Goal: Communication & Community: Answer question/provide support

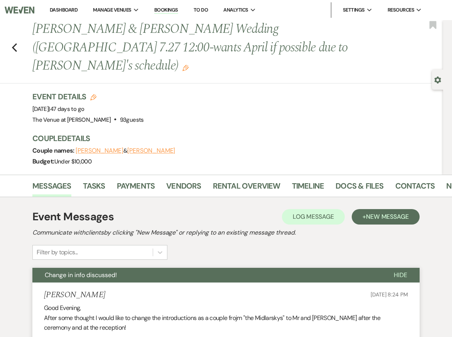
scroll to position [0, 16]
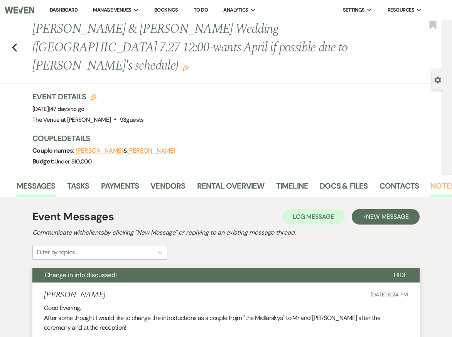
click at [433, 180] on link "Notes" at bounding box center [443, 188] width 24 height 17
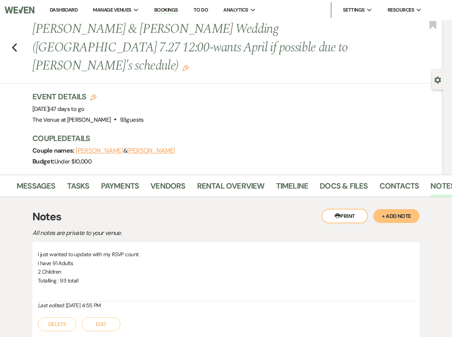
click at [386, 209] on button "+ Add Note" at bounding box center [397, 216] width 46 height 14
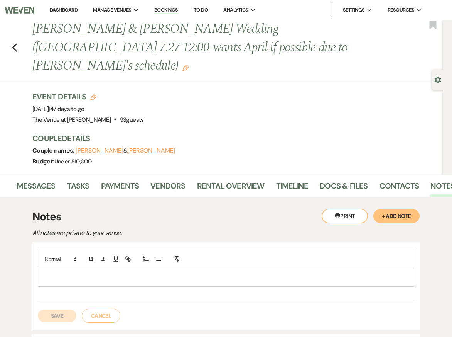
click at [156, 273] on p at bounding box center [226, 277] width 364 height 8
click at [102, 273] on strong "Coordination Call Notes ([GEOGRAPHIC_DATA]):" at bounding box center [103, 276] width 118 height 7
click at [157, 273] on p "Coordination Call Notes 8/20 ([GEOGRAPHIC_DATA]):" at bounding box center [226, 277] width 364 height 8
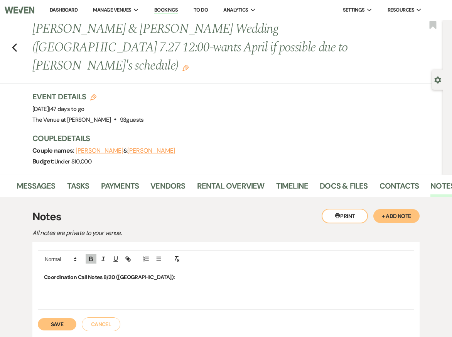
drag, startPoint x: 137, startPoint y: 259, endPoint x: 2, endPoint y: 257, distance: 134.3
drag, startPoint x: 139, startPoint y: 259, endPoint x: 22, endPoint y: 260, distance: 117.0
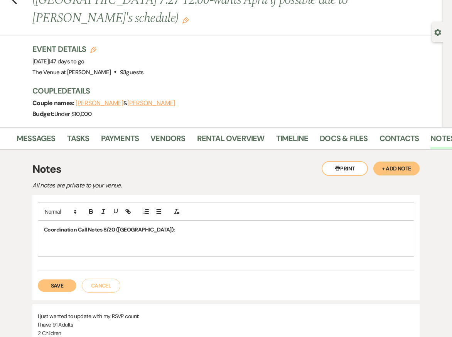
scroll to position [48, 0]
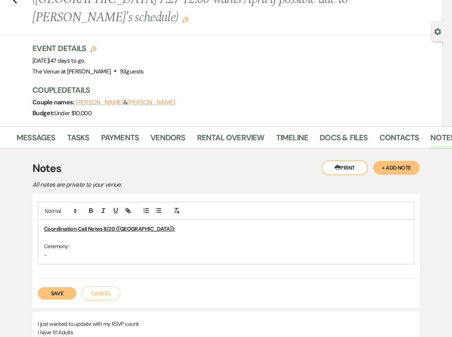
drag, startPoint x: 68, startPoint y: 237, endPoint x: 32, endPoint y: 225, distance: 38.0
click at [31, 225] on div "Printer Print + Add Note Notes All notes are private to your venue. Coordinatio…" at bounding box center [226, 334] width 439 height 371
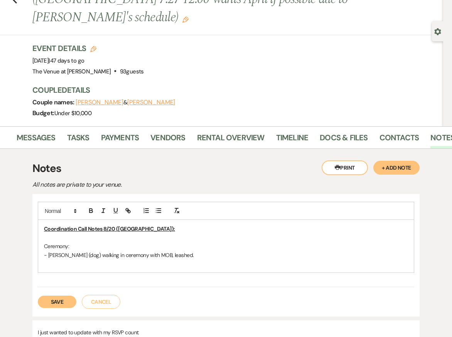
click at [49, 233] on p at bounding box center [226, 237] width 364 height 8
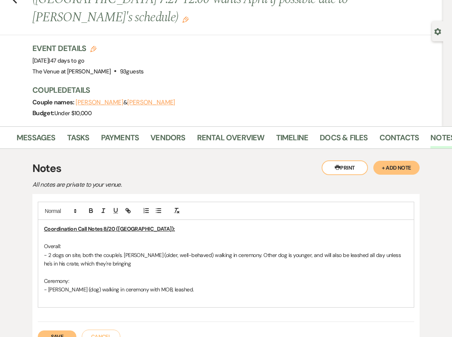
click at [186, 285] on p "- [PERSON_NAME] (dog) walking in ceremony with MOB, leashed." at bounding box center [226, 289] width 364 height 8
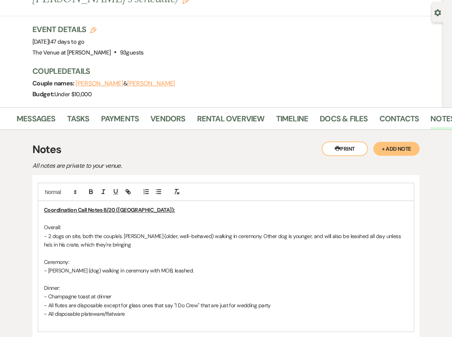
scroll to position [68, 0]
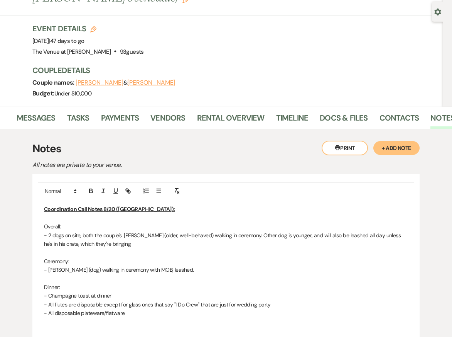
click at [66, 283] on p "Dinner:" at bounding box center [226, 287] width 364 height 8
click at [78, 257] on p "Ceremony:" at bounding box center [226, 261] width 364 height 8
click at [137, 308] on p "- All disposable plateware/flatware" at bounding box center [226, 312] width 364 height 8
drag, startPoint x: 221, startPoint y: 303, endPoint x: 153, endPoint y: 303, distance: 68.3
click at [153, 317] on p "- QR codes on dinner tables for sharing photos (moved from cocktail tables)" at bounding box center [226, 321] width 364 height 8
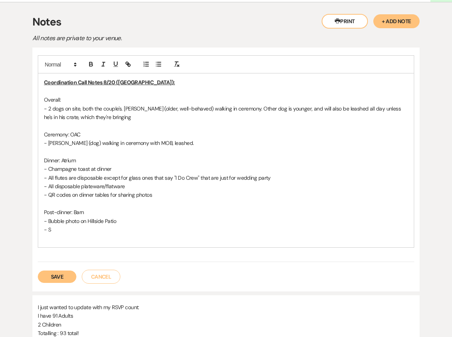
scroll to position [195, 0]
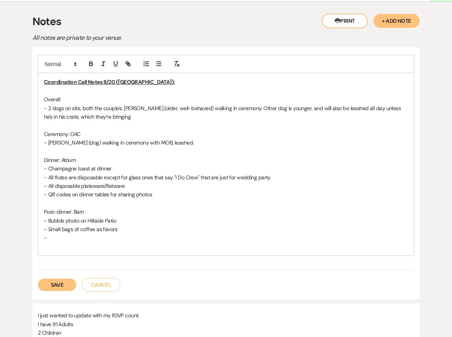
click at [192, 190] on p "- QR codes on dinner tables for sharing photos" at bounding box center [226, 194] width 364 height 8
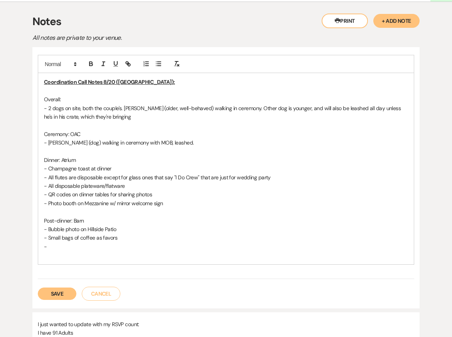
click at [182, 138] on p "- [PERSON_NAME] (dog) walking in ceremony with MOB, leashed." at bounding box center [226, 142] width 364 height 8
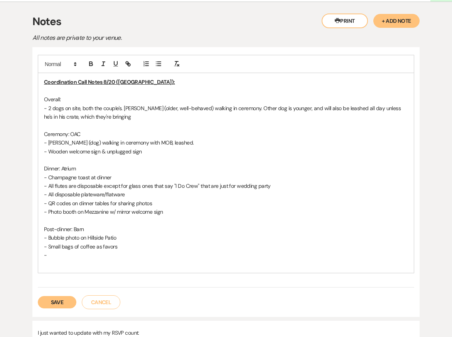
click at [152, 242] on p "- Small bags of coffee as favors" at bounding box center [226, 246] width 364 height 8
drag, startPoint x: 67, startPoint y: 80, endPoint x: 24, endPoint y: 80, distance: 42.9
click at [25, 80] on div "Printer Print + Add Note Notes All notes are private to your venue. Coordinatio…" at bounding box center [226, 265] width 439 height 527
drag, startPoint x: 78, startPoint y: 115, endPoint x: 30, endPoint y: 115, distance: 48.3
click at [30, 115] on div "Printer Print + Add Note Notes All notes are private to your venue. Coordinatio…" at bounding box center [226, 265] width 439 height 527
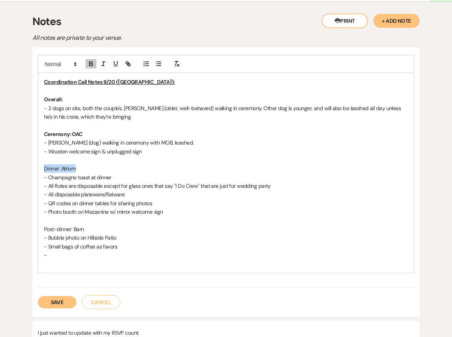
drag, startPoint x: 80, startPoint y: 149, endPoint x: 19, endPoint y: 149, distance: 61.0
click at [19, 149] on div "Printer Print + Add Note Notes All notes are private to your venue. Coordinatio…" at bounding box center [226, 265] width 439 height 527
drag, startPoint x: 93, startPoint y: 210, endPoint x: 26, endPoint y: 210, distance: 67.2
click at [28, 210] on div "Printer Print + Add Note Notes All notes are private to your venue. Coordinatio…" at bounding box center [226, 265] width 439 height 527
click at [99, 104] on p "- 2 dogs on site, both the couple's. [PERSON_NAME] (older, well-behaved) walkin…" at bounding box center [226, 112] width 364 height 17
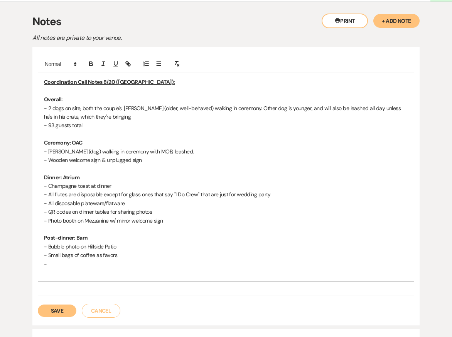
click at [66, 259] on p "-" at bounding box center [226, 263] width 364 height 8
click at [178, 216] on p "- Photo booth on Mezzanine w/ mirror welcome sign" at bounding box center [226, 220] width 364 height 8
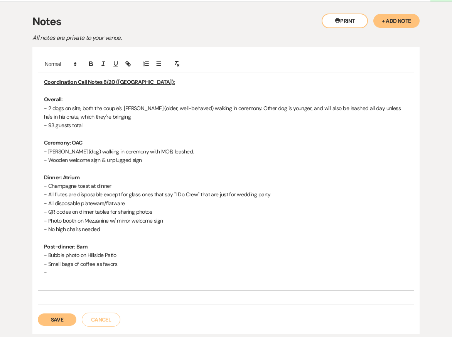
click at [131, 268] on p "-" at bounding box center [226, 272] width 364 height 8
click at [158, 156] on p "- Wooden welcome sign & unplugged sign" at bounding box center [226, 160] width 364 height 8
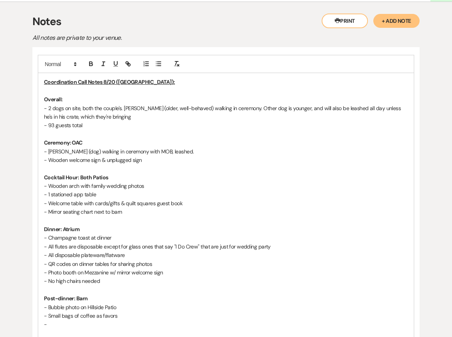
click at [119, 311] on p "- Small bags of coffee as favors" at bounding box center [226, 315] width 364 height 8
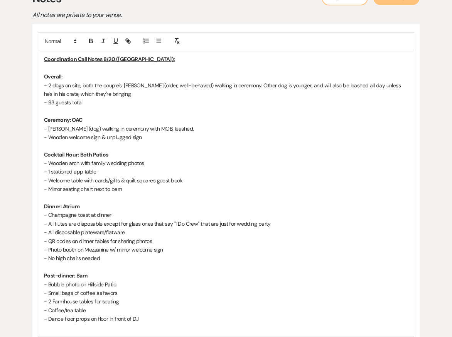
scroll to position [219, 0]
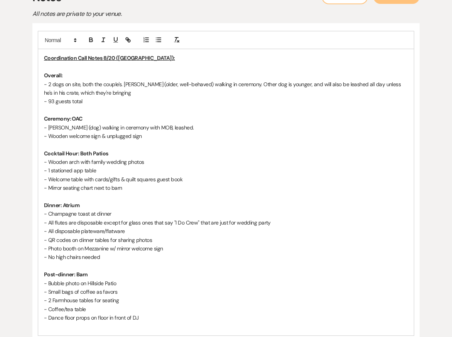
click at [124, 305] on p "- Coffee/tea table" at bounding box center [226, 309] width 364 height 8
click at [78, 313] on p "- Cutting cake on barrel next to dessert buffet (cupcakes)" at bounding box center [226, 317] width 364 height 8
click at [202, 305] on p "- Coffee/tea table" at bounding box center [226, 309] width 364 height 8
click at [206, 322] on p "- Dance floor props on floor in front of DJ" at bounding box center [226, 326] width 364 height 8
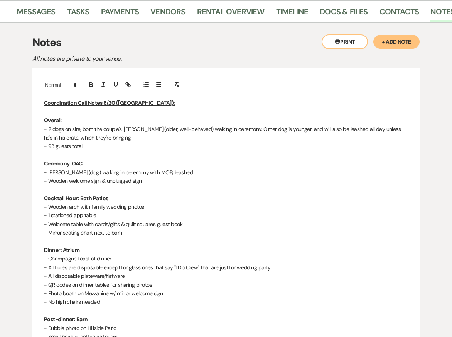
scroll to position [147, 0]
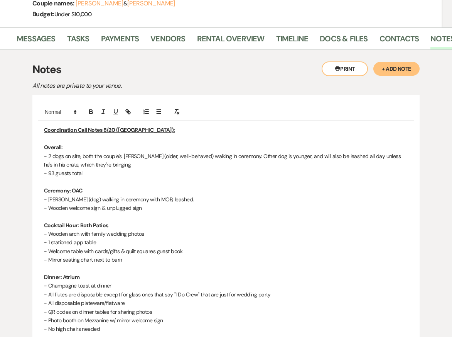
click at [92, 169] on p "- 93 guests total" at bounding box center [226, 173] width 364 height 8
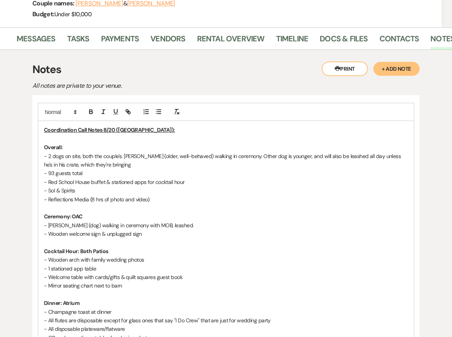
click at [151, 203] on p at bounding box center [226, 207] width 364 height 8
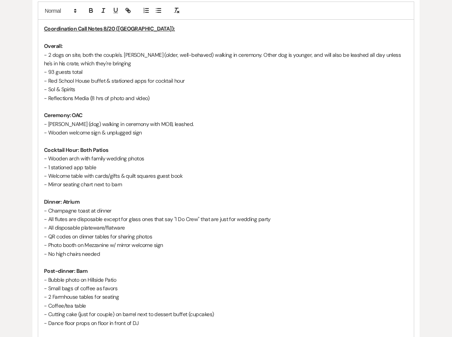
scroll to position [275, 0]
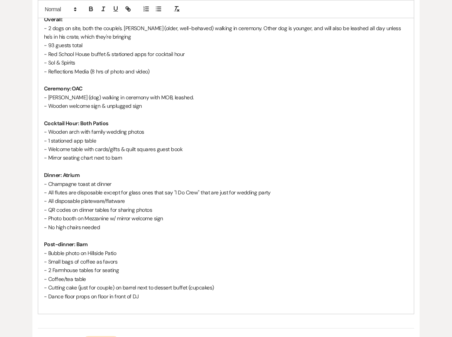
click at [242, 292] on p "- Dance floor props on floor in front of DJ" at bounding box center [226, 296] width 364 height 8
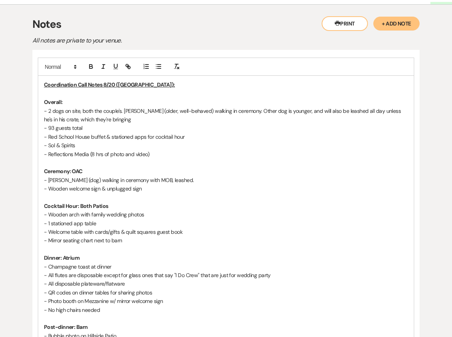
scroll to position [190, 0]
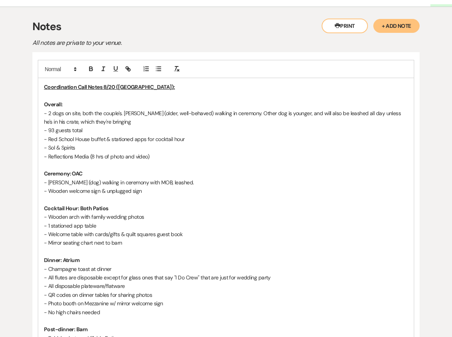
click at [174, 143] on p "- Sol & Spirits" at bounding box center [226, 147] width 364 height 8
click at [158, 152] on p "- Reflections Media (8 hrs of photo and video)" at bounding box center [226, 156] width 364 height 8
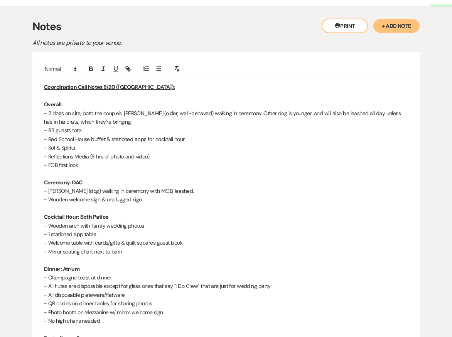
click at [152, 195] on p "- Wooden welcome sign & unplugged sign" at bounding box center [226, 199] width 364 height 8
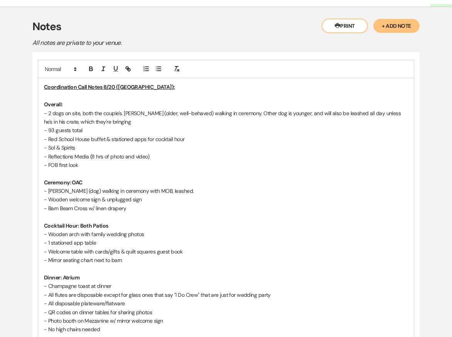
click at [80, 161] on p "- FOB first look" at bounding box center [226, 165] width 364 height 8
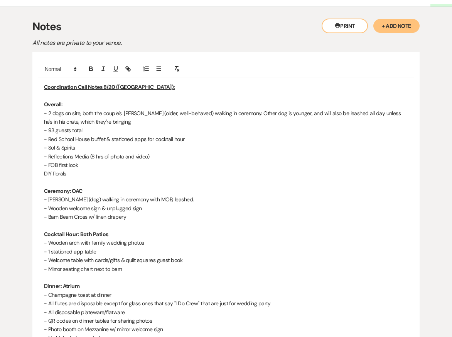
click at [44, 169] on p "DIY florals" at bounding box center [226, 173] width 364 height 8
click at [258, 238] on p "- Wooden arch with family wedding photos" at bounding box center [226, 242] width 364 height 8
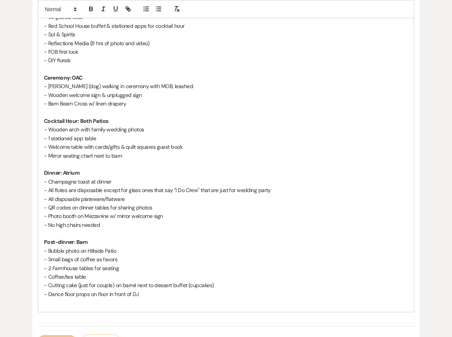
scroll to position [308, 0]
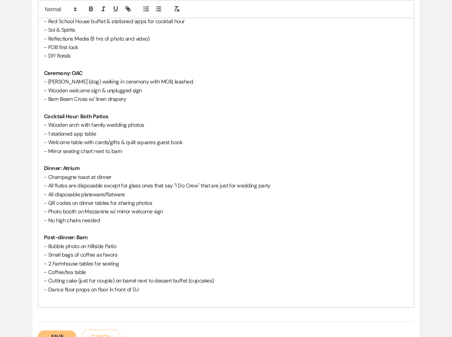
click at [121, 216] on p "- No high chairs needed" at bounding box center [226, 220] width 364 height 8
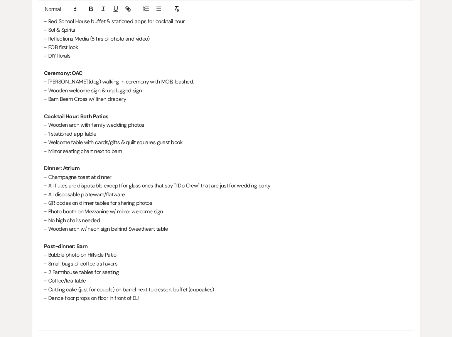
click at [24, 171] on div "Printer Print + Add Note Notes All notes are private to your venue. Coordinatio…" at bounding box center [226, 230] width 439 height 683
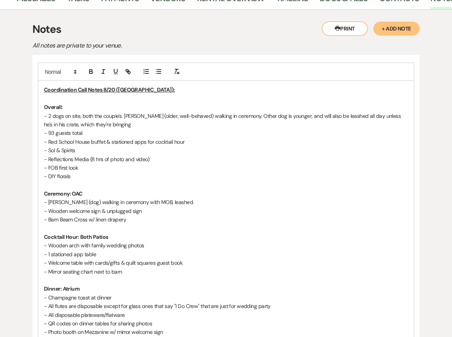
scroll to position [188, 0]
click at [132, 267] on p "- Mirror seating chart next to barn" at bounding box center [226, 271] width 364 height 8
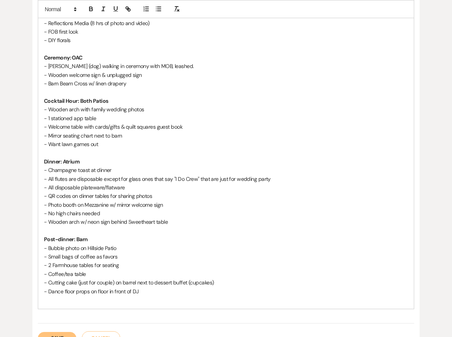
scroll to position [395, 0]
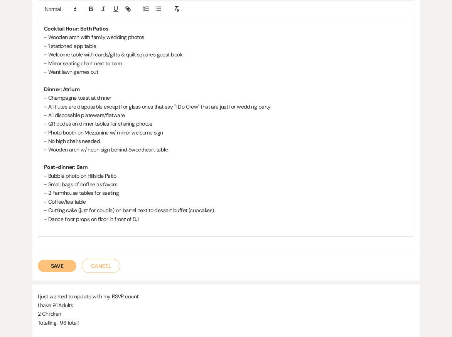
click at [54, 259] on button "Save" at bounding box center [57, 265] width 39 height 12
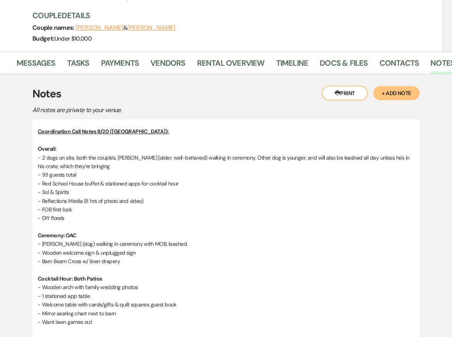
scroll to position [77, 0]
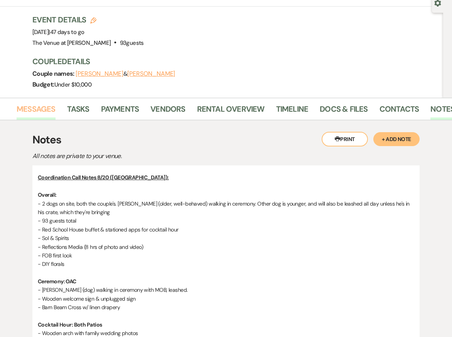
click at [31, 103] on link "Messages" at bounding box center [36, 111] width 39 height 17
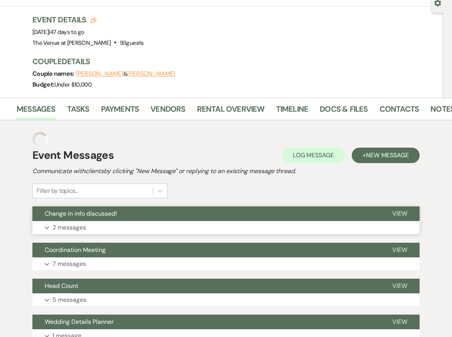
click at [150, 221] on button "Expand 2 messages" at bounding box center [226, 227] width 388 height 13
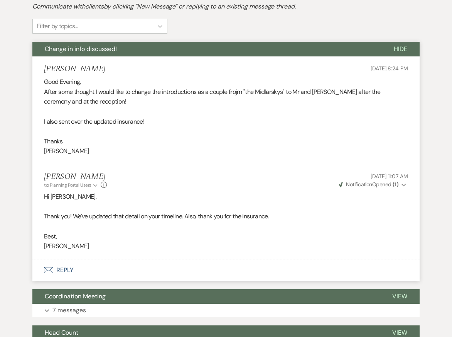
scroll to position [235, 0]
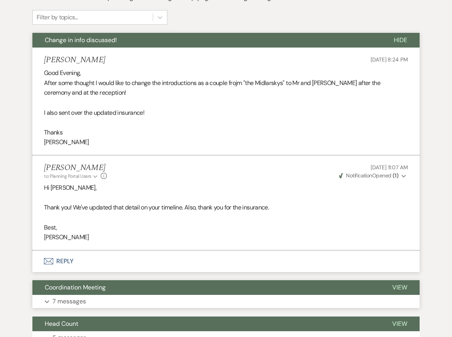
click at [129, 295] on button "Expand 7 messages" at bounding box center [226, 301] width 388 height 13
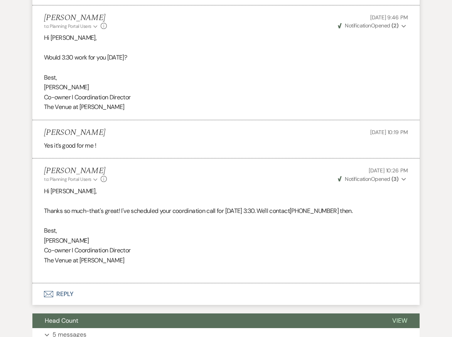
click at [91, 283] on button "Envelope Reply" at bounding box center [226, 294] width 388 height 22
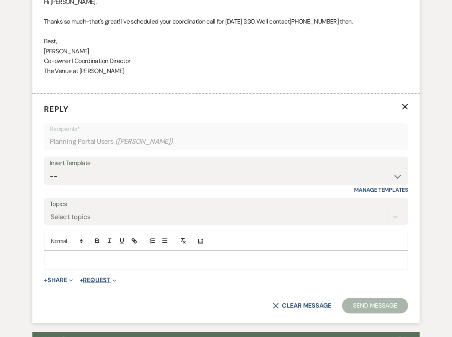
scroll to position [1277, 0]
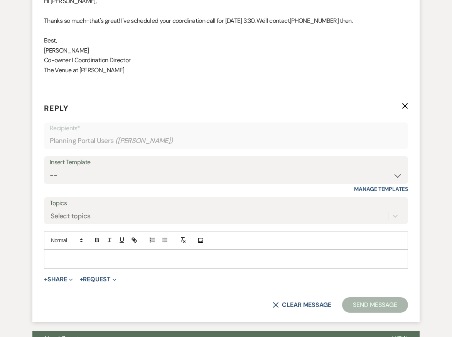
click at [88, 254] on p at bounding box center [226, 258] width 352 height 8
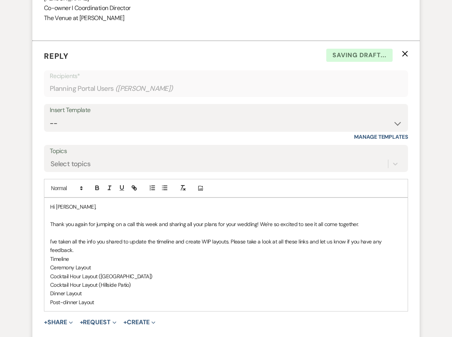
scroll to position [1336, 0]
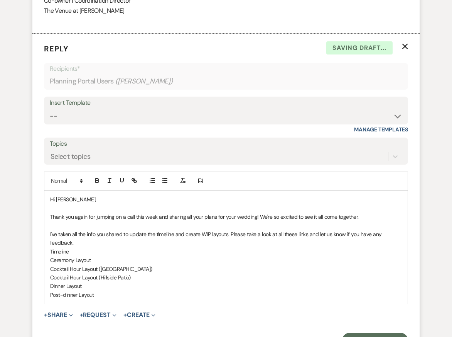
click at [97, 230] on p "I've taken all the info you shared to update the timeline and create WIP layout…" at bounding box center [226, 238] width 352 height 17
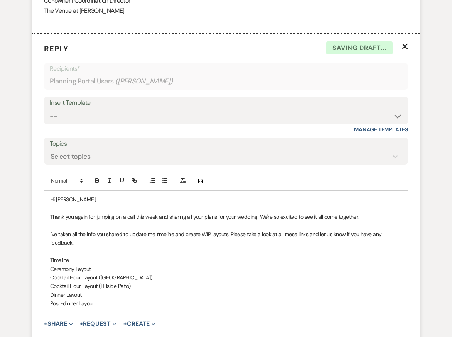
click at [108, 299] on p "Post-dinner Layout" at bounding box center [226, 303] width 352 height 8
click at [151, 177] on icon "button" at bounding box center [152, 180] width 7 height 7
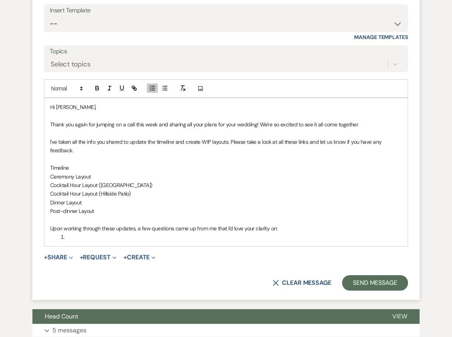
scroll to position [1429, 0]
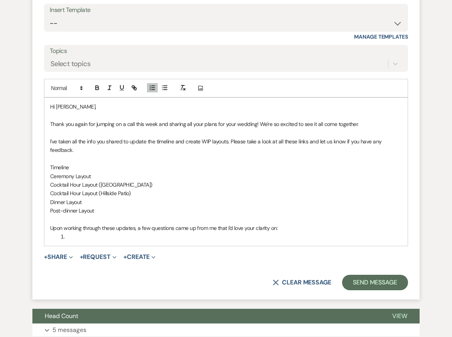
click at [132, 198] on p "Dinner Layout" at bounding box center [226, 202] width 352 height 8
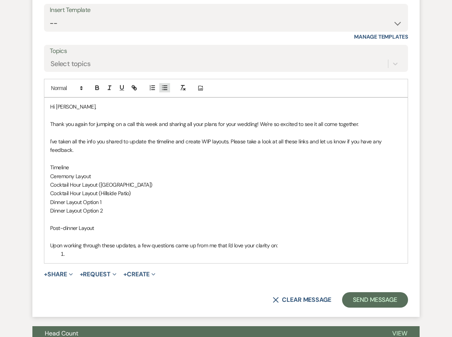
click at [165, 84] on icon "button" at bounding box center [164, 87] width 7 height 7
click at [330, 137] on p "I've taken all the info you shared to update the timeline and create WIP layout…" at bounding box center [226, 145] width 352 height 17
click at [72, 137] on p "I've taken all the info you shared to update the timeline and create WIP layout…" at bounding box center [226, 145] width 352 height 17
click at [119, 215] on li "Please note that" at bounding box center [230, 219] width 344 height 8
drag, startPoint x: 108, startPoint y: 200, endPoint x: 38, endPoint y: 200, distance: 70.6
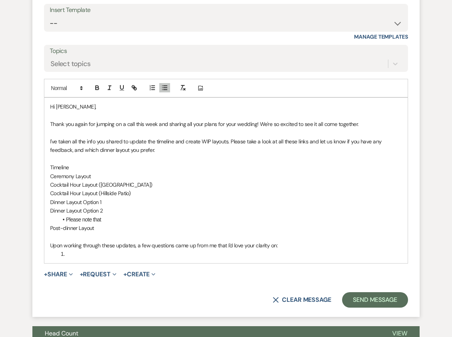
click at [39, 200] on form "Reply X Draft saved! Recipients* Planning Portal Users ( [PERSON_NAME] ) Insert…" at bounding box center [226, 129] width 388 height 376
copy li "Please note that"
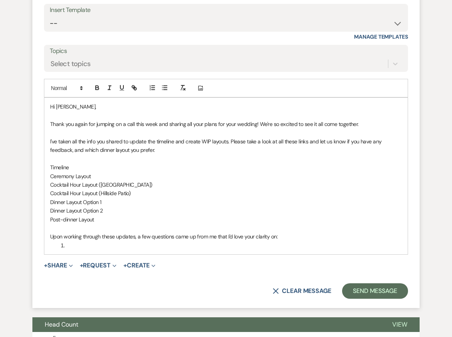
click at [111, 198] on p "Dinner Layout Option 1" at bounding box center [226, 202] width 352 height 8
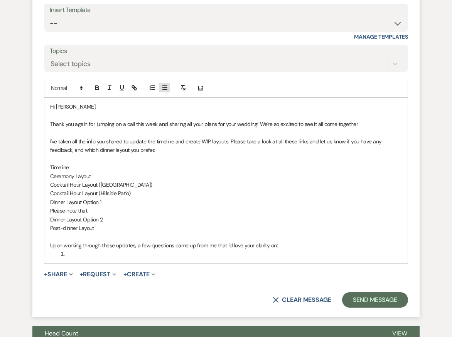
click at [164, 88] on line "button" at bounding box center [165, 88] width 3 height 0
click at [230, 206] on li "Please note that in this option, we could also slightly angle all the side tabl…" at bounding box center [230, 210] width 344 height 8
drag, startPoint x: 245, startPoint y: 191, endPoint x: 276, endPoint y: 193, distance: 30.9
click at [276, 206] on li "Please note that in this option, we could also slightly angle all the side tabl…" at bounding box center [230, 210] width 344 height 8
click at [329, 206] on li "Please note that in this option, we could also slightly angle all the side tabl…" at bounding box center [230, 210] width 344 height 8
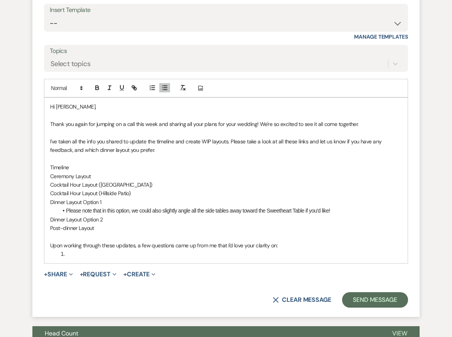
click at [357, 189] on p "Cocktail Hour Layout (Hillside Patio)" at bounding box center [226, 193] width 352 height 8
click at [348, 215] on p "Dinner Layout Option 2" at bounding box center [226, 219] width 352 height 8
click at [347, 241] on p "Upon working through these updates, a few questions came up from me that I'd lo…" at bounding box center [226, 245] width 352 height 8
click at [333, 249] on li at bounding box center [230, 253] width 344 height 8
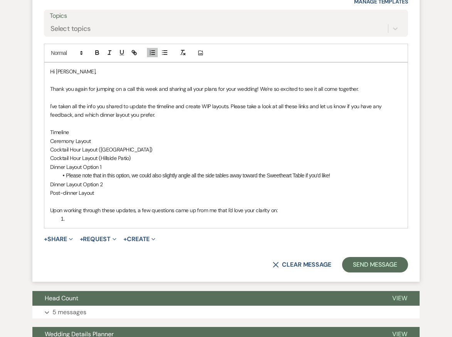
scroll to position [1465, 0]
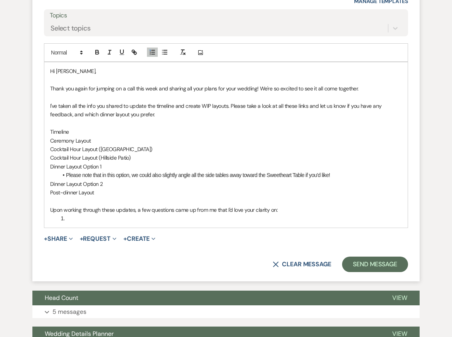
click at [73, 214] on li at bounding box center [230, 218] width 344 height 8
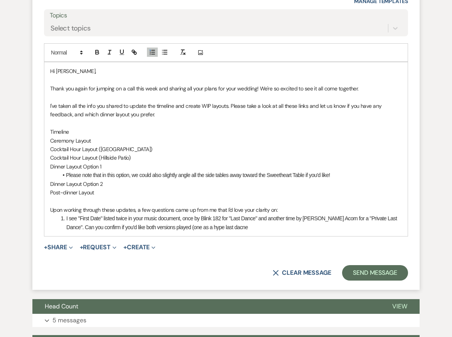
click at [186, 214] on li "I see "First Date" listed twice in your music document, once by Blink 182 for "…" at bounding box center [230, 222] width 344 height 17
click at [230, 214] on li "I see "First Date" listed twice in your music document, once by Blink 182 for "…" at bounding box center [230, 222] width 344 height 17
click at [252, 214] on li "I see "First Date" listed twice in your music document, once by Blink 182 for "…" at bounding box center [230, 222] width 344 height 17
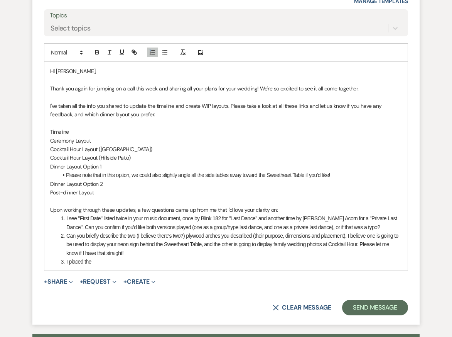
drag, startPoint x: 98, startPoint y: 242, endPoint x: 21, endPoint y: 242, distance: 76.8
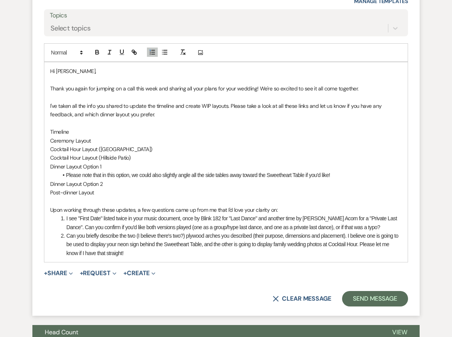
click at [103, 188] on p "Post-dinner Layout" at bounding box center [226, 192] width 352 height 8
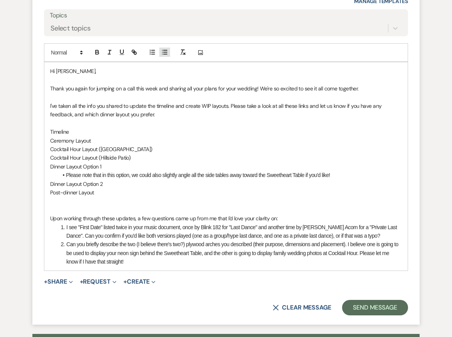
click at [164, 49] on icon "button" at bounding box center [164, 52] width 7 height 7
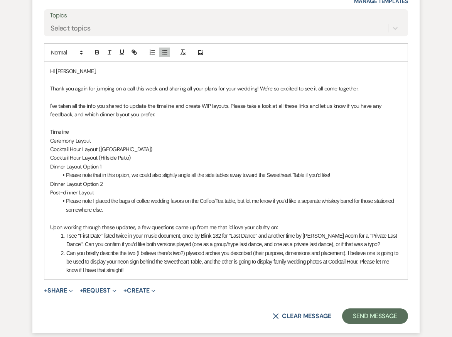
click at [190, 145] on p "Cocktail Hour Layout ([GEOGRAPHIC_DATA])" at bounding box center [226, 149] width 352 height 8
click at [186, 251] on li "Can you briefly describe the two (I believe there's two?) plywood arches you de…" at bounding box center [230, 262] width 344 height 26
drag, startPoint x: 69, startPoint y: 114, endPoint x: 24, endPoint y: 115, distance: 45.2
click at [135, 49] on icon "button" at bounding box center [134, 52] width 7 height 7
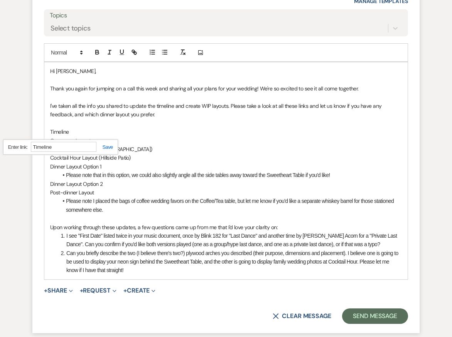
paste input "[URL][DOMAIN_NAME]"
click at [111, 144] on link at bounding box center [105, 147] width 17 height 6
drag, startPoint x: 93, startPoint y: 122, endPoint x: 33, endPoint y: 122, distance: 60.2
click at [34, 122] on form "Reply X Draft Recipients* Planning Portal Users ( [PERSON_NAME] ) Insert Templa…" at bounding box center [226, 118] width 388 height 427
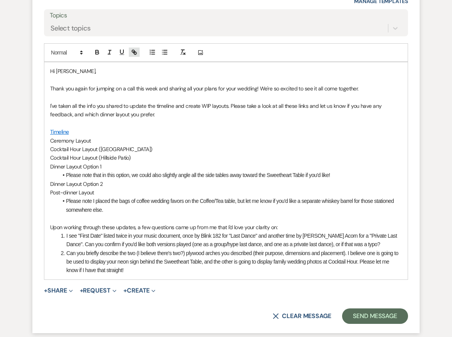
click at [129, 47] on button "button" at bounding box center [134, 51] width 11 height 9
paste input "[URL][DOMAIN_NAME]"
click at [117, 152] on link at bounding box center [116, 155] width 17 height 6
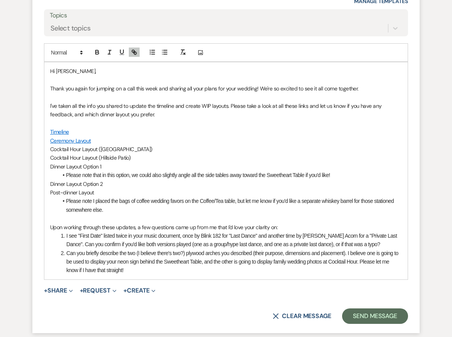
click at [163, 102] on p "I've taken all the info you shared to update the timeline and create WIP layout…" at bounding box center [226, 110] width 352 height 17
drag, startPoint x: 133, startPoint y: 127, endPoint x: 39, endPoint y: 127, distance: 94.2
click at [39, 127] on form "Reply X Draft saved! Recipients* Planning Portal Users ( [PERSON_NAME] ) Insert…" at bounding box center [226, 118] width 388 height 427
click at [134, 47] on button "button" at bounding box center [134, 51] width 11 height 9
paste input "[URL][DOMAIN_NAME]"
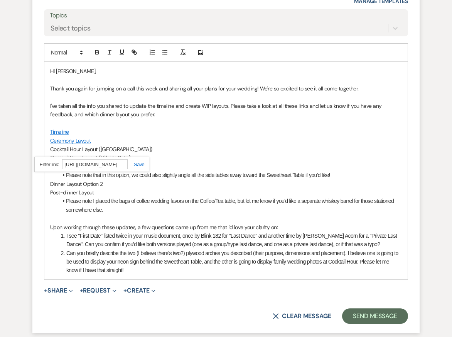
scroll to position [0, 156]
click at [141, 161] on link at bounding box center [136, 164] width 17 height 6
click at [171, 153] on p "Cocktail Hour Layout (Hillside Patio)" at bounding box center [226, 157] width 352 height 8
drag, startPoint x: 132, startPoint y: 136, endPoint x: 26, endPoint y: 136, distance: 106.2
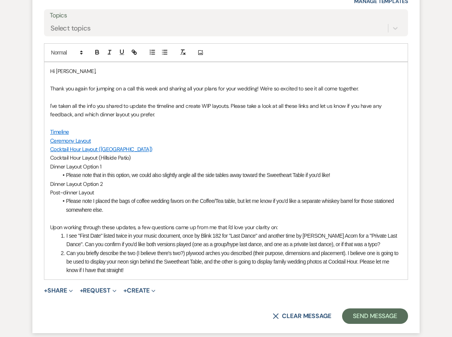
click at [134, 50] on icon "button" at bounding box center [133, 51] width 3 height 3
paste input "[URL][DOMAIN_NAME]"
click at [137, 170] on link at bounding box center [136, 173] width 17 height 6
click at [181, 153] on p "Cocktail Hour Layout (Hillside Patio)" at bounding box center [226, 157] width 352 height 8
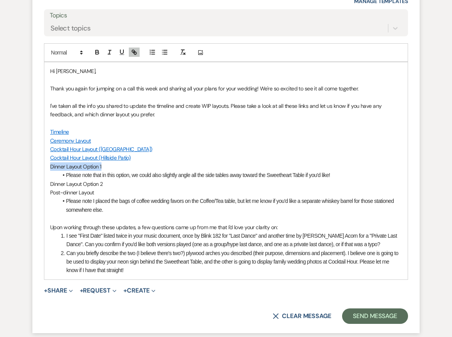
drag, startPoint x: 108, startPoint y: 145, endPoint x: 28, endPoint y: 145, distance: 80.3
click at [134, 52] on icon "button" at bounding box center [135, 53] width 3 height 3
paste input "[URL][DOMAIN_NAME]"
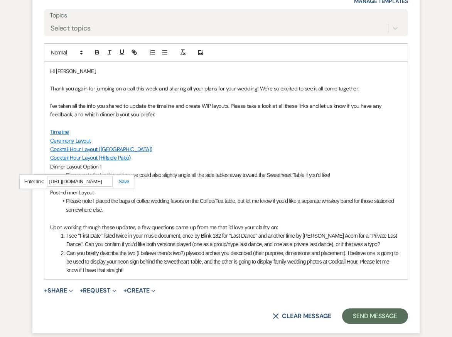
click at [122, 178] on link at bounding box center [121, 181] width 17 height 6
click at [172, 188] on p "Post-dinner Layout" at bounding box center [226, 192] width 352 height 8
drag, startPoint x: 106, startPoint y: 162, endPoint x: 22, endPoint y: 162, distance: 84.2
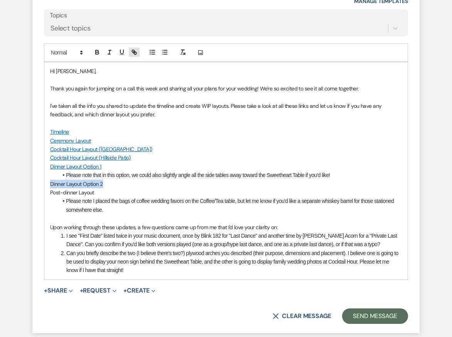
click at [136, 49] on icon "button" at bounding box center [134, 52] width 7 height 7
paste input "[URL][DOMAIN_NAME]"
click at [124, 196] on link at bounding box center [121, 199] width 17 height 6
click at [191, 196] on li "Please note I placed the bags of coffee wedding favors on the Coffee/Tea table,…" at bounding box center [230, 204] width 344 height 17
drag, startPoint x: 102, startPoint y: 172, endPoint x: 20, endPoint y: 172, distance: 82.2
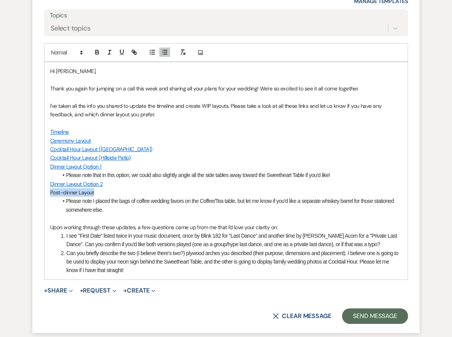
click at [134, 49] on icon "button" at bounding box center [134, 52] width 7 height 7
paste input "[URL][DOMAIN_NAME]"
type input "[URL][DOMAIN_NAME]"
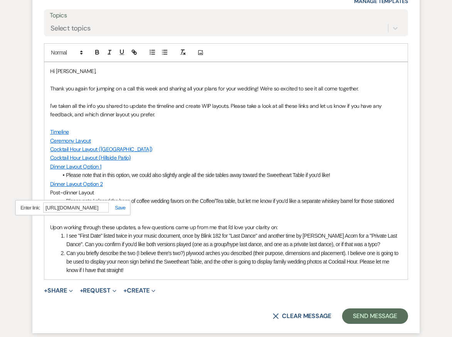
click at [117, 200] on div "[URL][DOMAIN_NAME]" at bounding box center [72, 207] width 115 height 15
click at [116, 205] on link at bounding box center [117, 208] width 17 height 6
click at [156, 171] on li "Please note that in this option, we could also slightly angle all the side tabl…" at bounding box center [230, 175] width 344 height 8
click at [222, 153] on p "Cocktail Hour Layout (Hillside Patio)" at bounding box center [226, 157] width 352 height 8
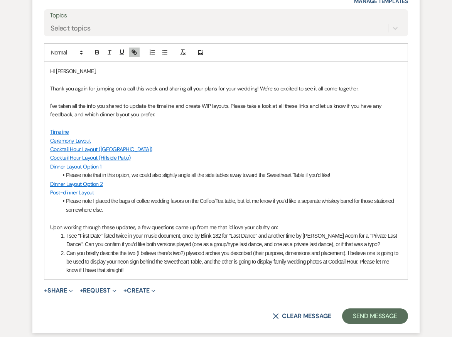
click at [216, 249] on li "Can you briefly describe the two (I believe there's two?) plywood arches you de…" at bounding box center [230, 262] width 344 height 26
click at [200, 249] on li "Can you briefly describe the two (I believe there's two?) plywood arches you de…" at bounding box center [230, 262] width 344 height 26
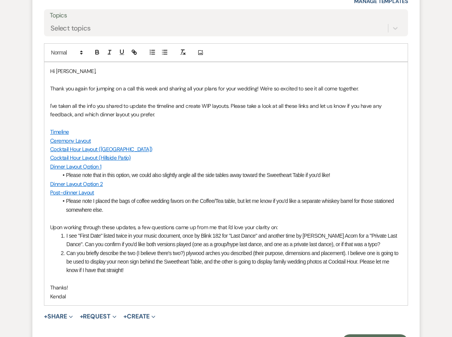
click at [228, 102] on p "I've taken all the info you shared to update the timeline and create WIP layout…" at bounding box center [226, 110] width 352 height 17
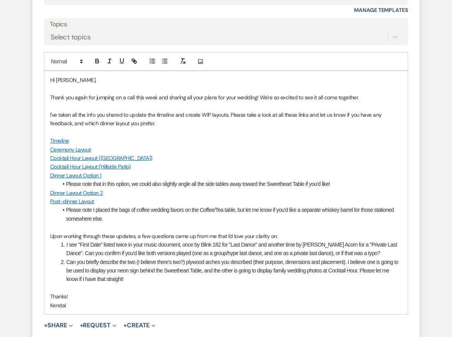
scroll to position [1468, 0]
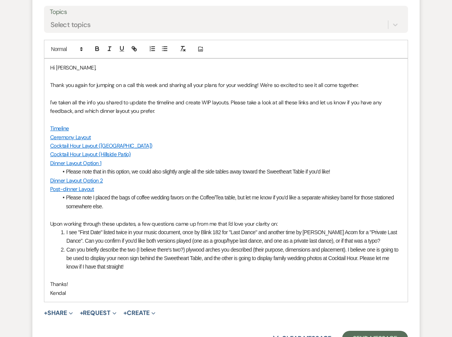
click at [235, 271] on p at bounding box center [226, 275] width 352 height 8
click at [237, 279] on p "Thanks!" at bounding box center [226, 283] width 352 height 8
click at [239, 288] on p "Kendal" at bounding box center [226, 292] width 352 height 8
click at [297, 219] on p "Upon working through these updates, a few questions came up from me that I'd lo…" at bounding box center [226, 223] width 352 height 8
click at [289, 247] on li "Can you briefly describe the two (I believe there's two?) plywood arches you de…" at bounding box center [230, 258] width 344 height 26
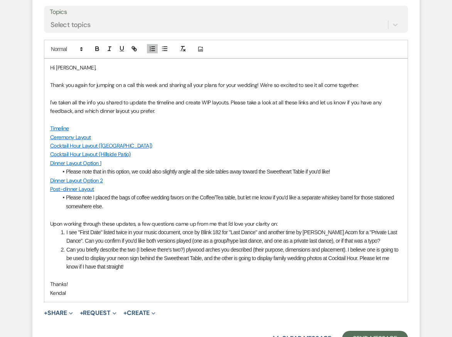
click at [289, 279] on p "Thanks!" at bounding box center [226, 283] width 352 height 8
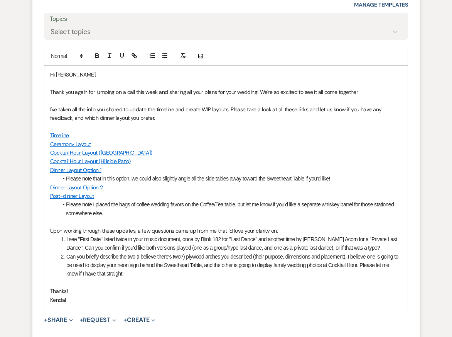
scroll to position [1462, 0]
click at [187, 278] on p at bounding box center [226, 282] width 352 height 8
click at [189, 295] on p "Kendal" at bounding box center [226, 299] width 352 height 8
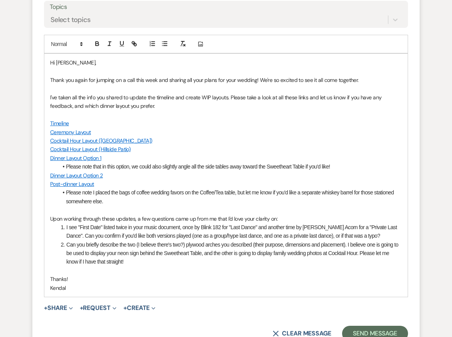
scroll to position [1474, 0]
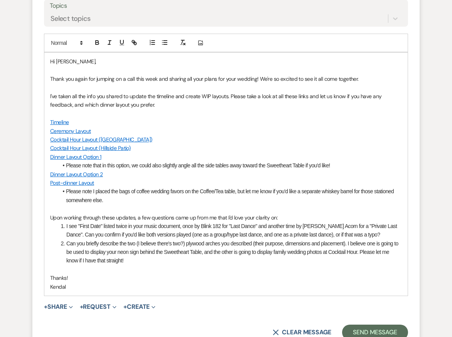
click at [281, 245] on li "Can you briefly describe the two (I believe there's two?) plywood arches you de…" at bounding box center [230, 252] width 344 height 26
click at [285, 282] on p "Kendal" at bounding box center [226, 286] width 352 height 8
click at [386, 324] on button "Send Message" at bounding box center [375, 331] width 66 height 15
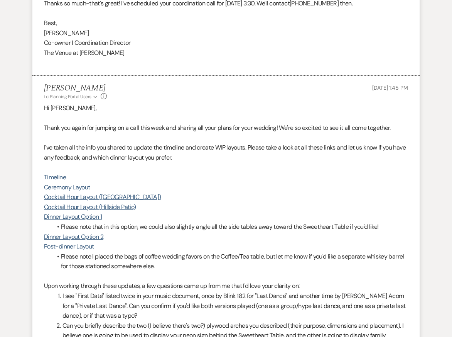
scroll to position [1338, 0]
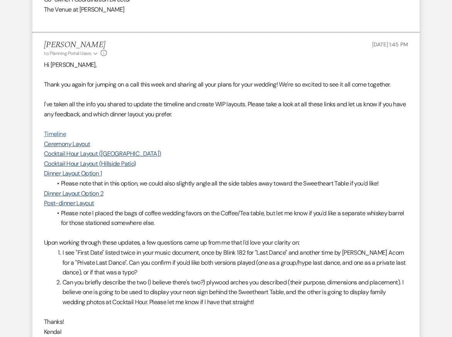
click at [56, 130] on link "Timeline" at bounding box center [55, 134] width 22 height 8
